Goal: Transaction & Acquisition: Purchase product/service

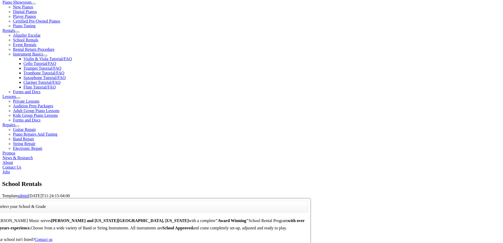
type input "ext"
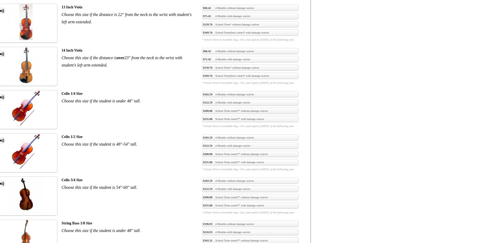
scroll to position [692, 0]
click at [176, 219] on ul "String Bass 1/8 Size Choose this size if the student is under 48" tall. $196.93…" at bounding box center [152, 238] width 314 height 39
click at [5, 180] on link "MP3 Clip" at bounding box center [2, 183] width 6 height 6
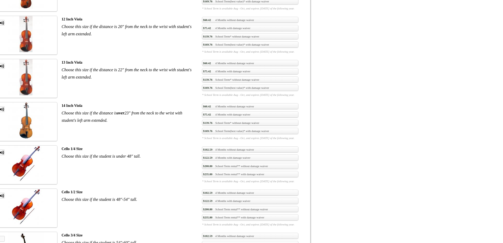
scroll to position [630, 0]
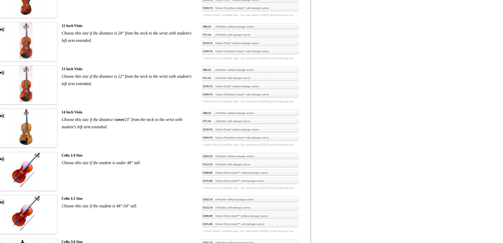
click at [5, 243] on link "MP3 Clip" at bounding box center [2, 246] width 6 height 6
click at [5, 200] on link "MP3 Clip" at bounding box center [2, 203] width 6 height 6
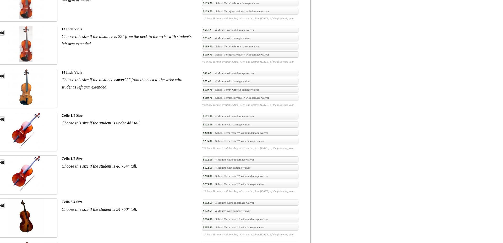
scroll to position [685, 0]
